Goal: Task Accomplishment & Management: Use online tool/utility

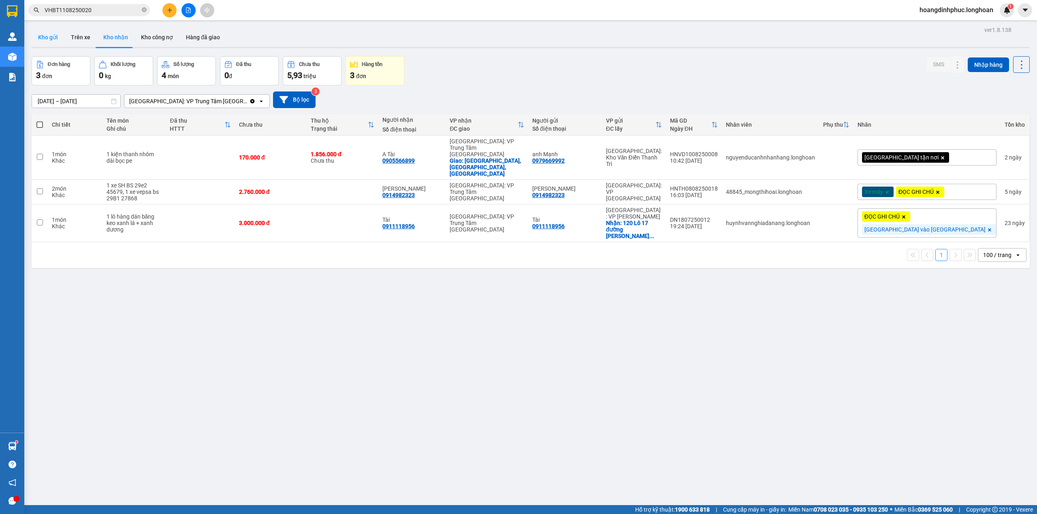
click at [51, 43] on button "Kho gửi" at bounding box center [48, 37] width 33 height 19
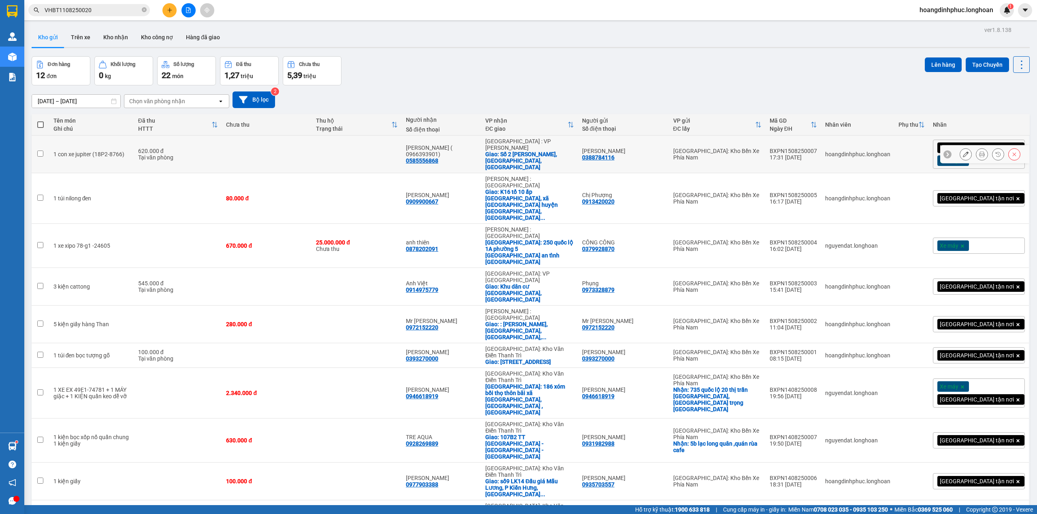
click at [976, 149] on button at bounding box center [981, 154] width 11 height 14
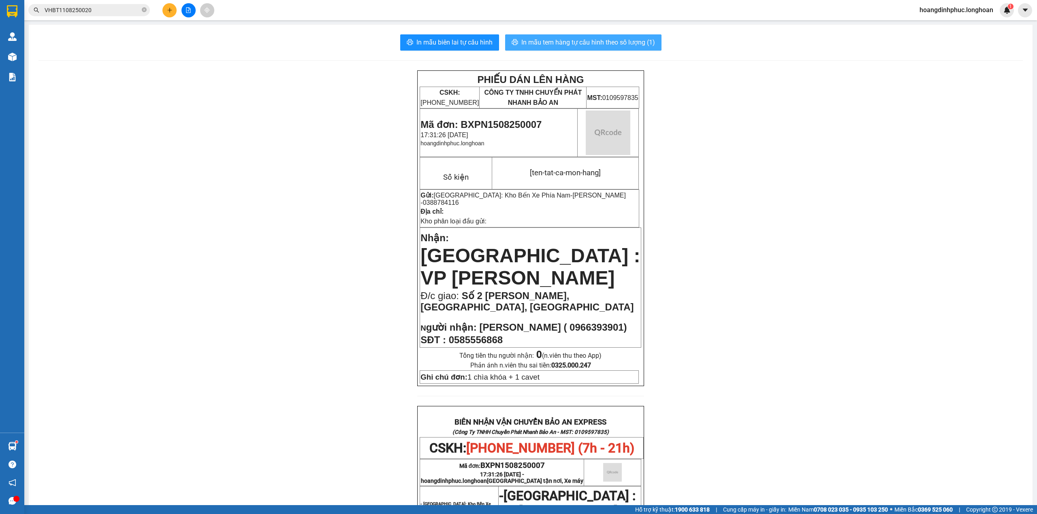
click at [587, 39] on span "In mẫu tem hàng tự cấu hình theo số lượng (1)" at bounding box center [588, 42] width 134 height 10
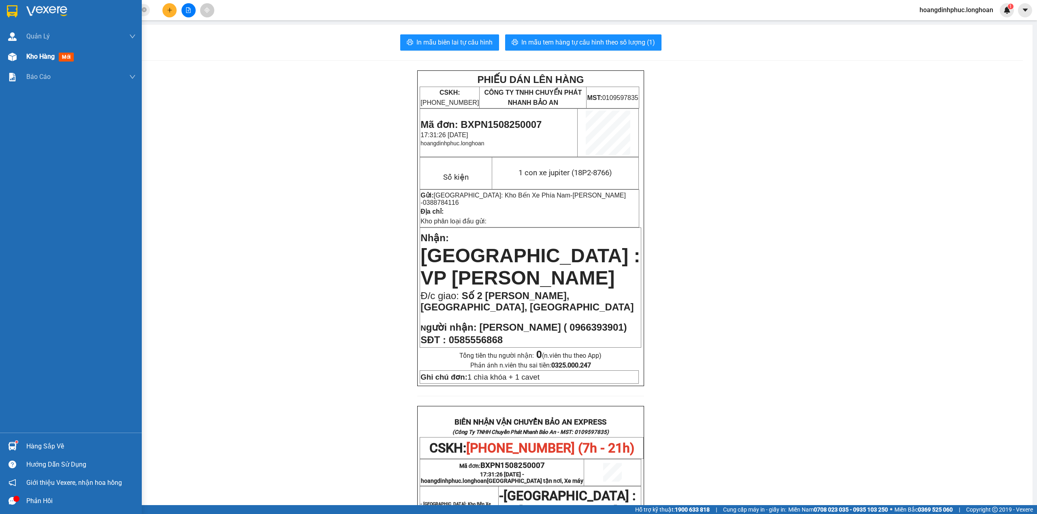
click at [8, 65] on div "Kho hàng mới" at bounding box center [71, 57] width 142 height 20
